Goal: Find specific page/section: Find specific page/section

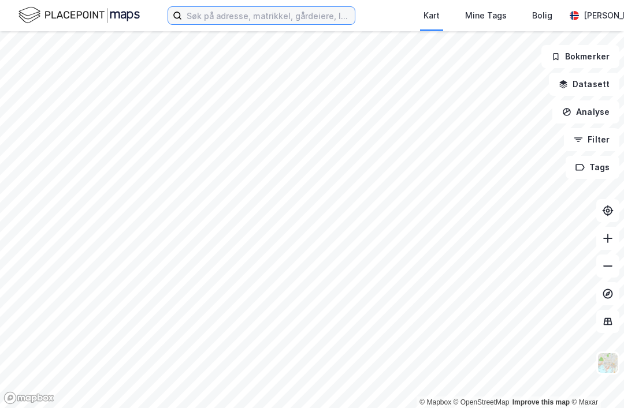
click at [298, 12] on input at bounding box center [268, 15] width 173 height 17
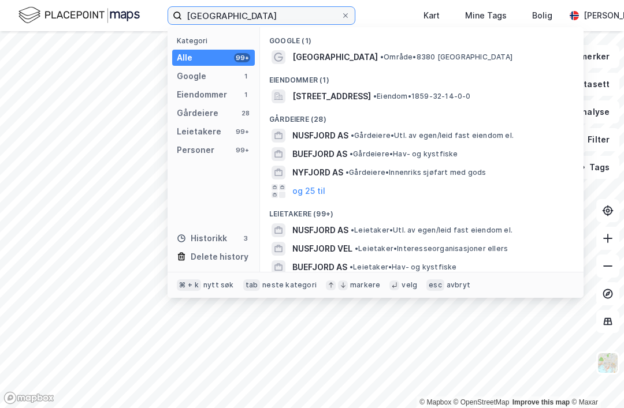
type input "[GEOGRAPHIC_DATA]"
click at [310, 58] on span "[GEOGRAPHIC_DATA]" at bounding box center [334, 57] width 85 height 14
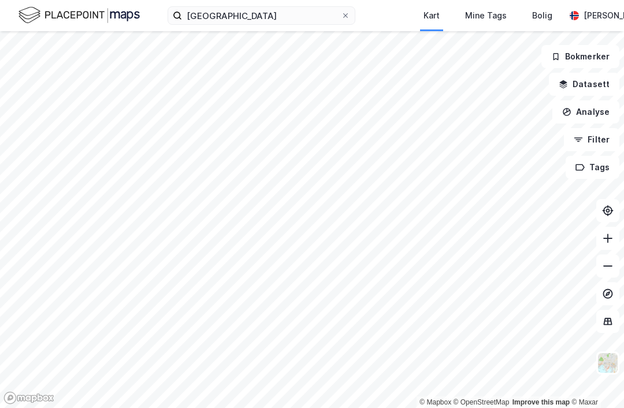
click at [431, 4] on div "Kart" at bounding box center [432, 15] width 42 height 31
click at [434, 20] on div "Kart" at bounding box center [431, 16] width 16 height 14
click at [278, 10] on input at bounding box center [268, 15] width 173 height 17
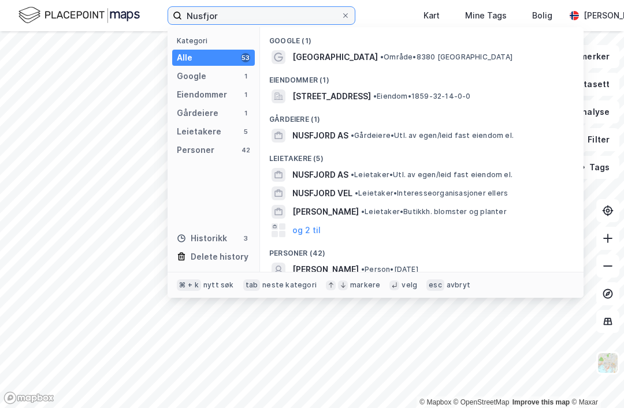
type input "Nusfjor"
click at [406, 64] on div "[GEOGRAPHIC_DATA] • Område • 8380 [GEOGRAPHIC_DATA]" at bounding box center [421, 57] width 305 height 18
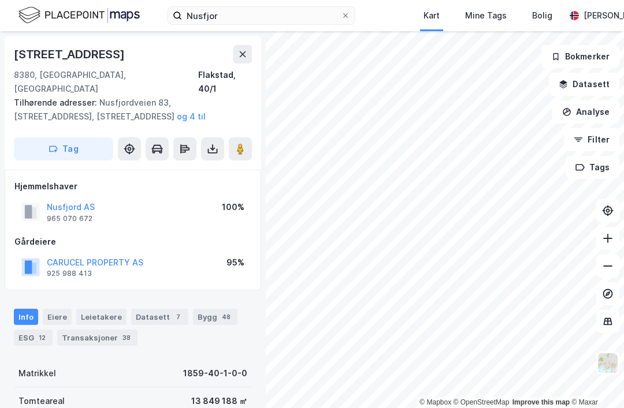
click at [55, 309] on div "Eiere" at bounding box center [57, 317] width 29 height 16
